Goal: Complete application form: Complete application form

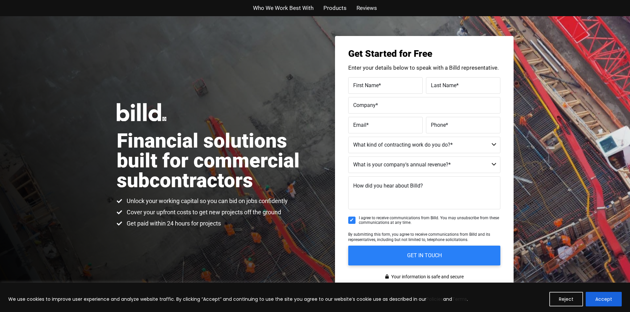
click at [373, 86] on span "First Name" at bounding box center [365, 85] width 25 height 6
click at [373, 86] on input "First Name *" at bounding box center [385, 85] width 74 height 17
type input "Thomas"
type input "Hayward"
type input "Veirs Kluk Roofing"
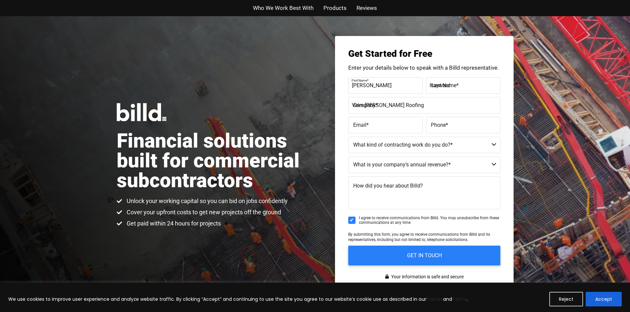
type input "thomas@vkrfg.com"
type input "(951) 212-4863"
click at [405, 147] on select "Commercial Commercial and Residential Residential Not a Contractor" at bounding box center [424, 145] width 152 height 17
select select "Commercial"
click at [348, 137] on select "Commercial Commercial and Residential Residential Not a Contractor" at bounding box center [424, 145] width 152 height 17
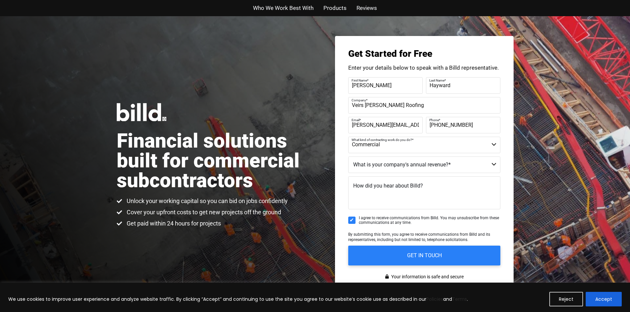
click at [394, 165] on select "$40M + $25M - $40M $8M - $25M $4M - $8M $2M - $4M $1M - $2M Less than $1M" at bounding box center [424, 165] width 152 height 17
select select "$8M - $25M"
click at [348, 157] on select "$40M + $25M - $40M $8M - $25M $4M - $8M $2M - $4M $1M - $2M Less than $1M" at bounding box center [424, 165] width 152 height 17
click at [382, 196] on textarea "How did you hear about Billd?" at bounding box center [424, 193] width 152 height 33
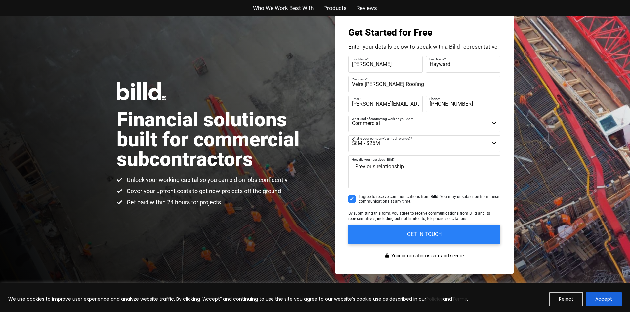
scroll to position [33, 0]
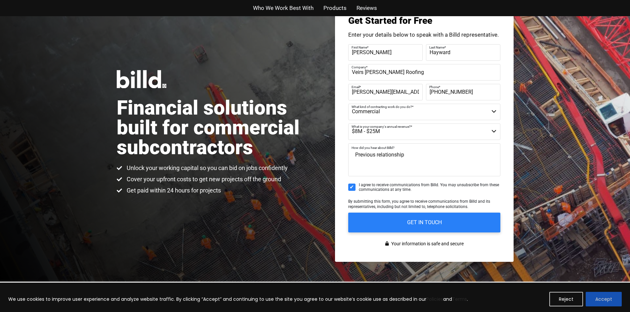
type textarea "Previous relationship"
click at [602, 305] on button "Accept" at bounding box center [603, 299] width 36 height 15
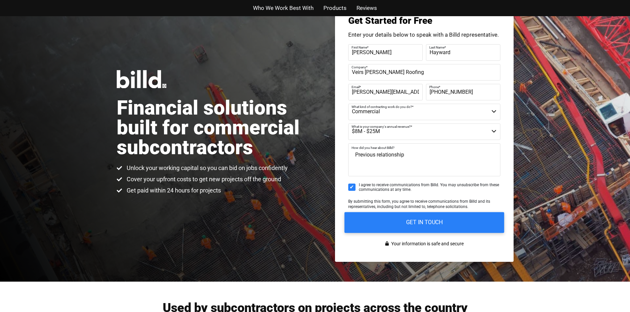
scroll to position [0, 0]
click at [403, 227] on input "GET IN TOUCH" at bounding box center [424, 222] width 160 height 21
